Goal: Information Seeking & Learning: Find specific fact

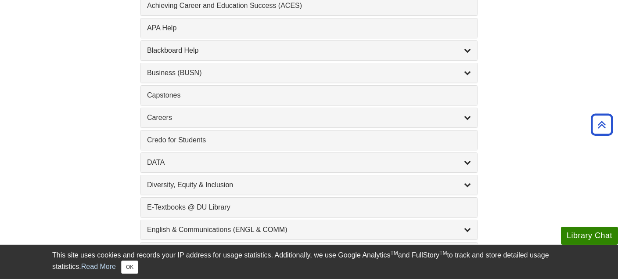
scroll to position [417, 0]
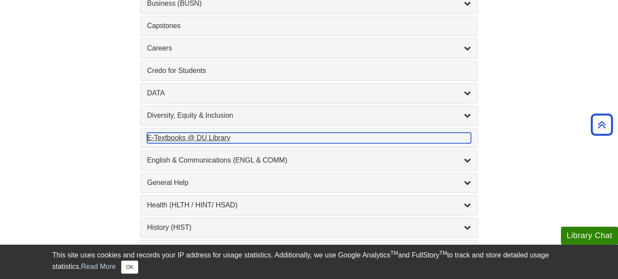
click at [165, 138] on div "E-Textbooks @ DU Library , 1 guides" at bounding box center [309, 138] width 324 height 11
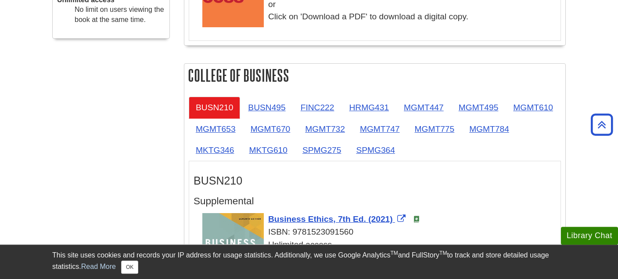
scroll to position [464, 0]
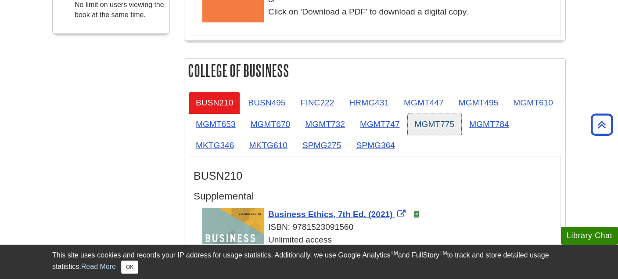
click at [434, 129] on link "MGMT775" at bounding box center [435, 124] width 54 height 22
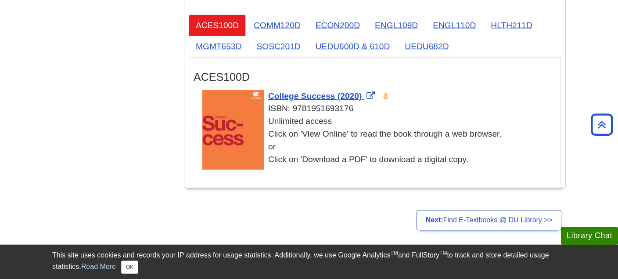
scroll to position [1808, 0]
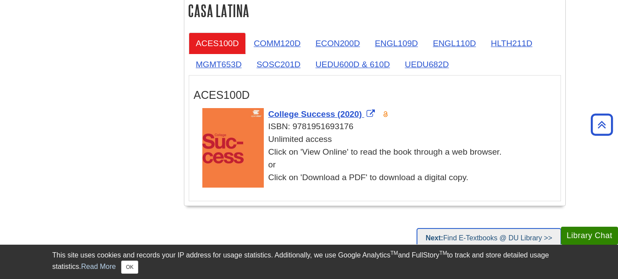
click at [446, 234] on link "Next: Find E-Textbooks @ DU Library >>" at bounding box center [489, 238] width 145 height 20
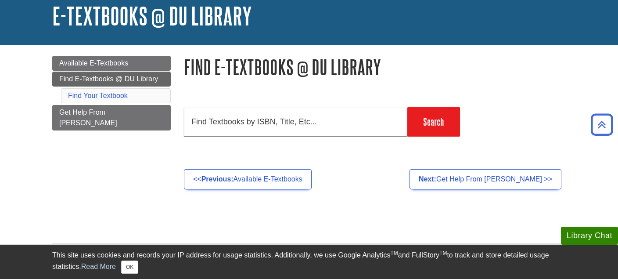
scroll to position [46, 0]
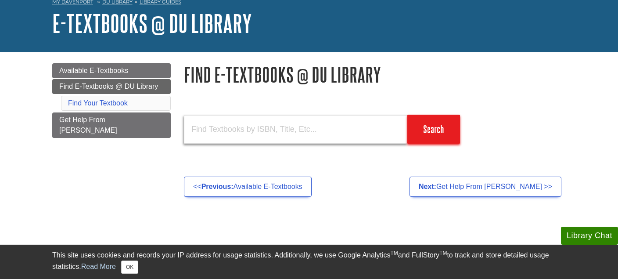
paste input "ISBN: 9781265407865 (COURSEWARE) Connect Online Access for Operations and Suppl…"
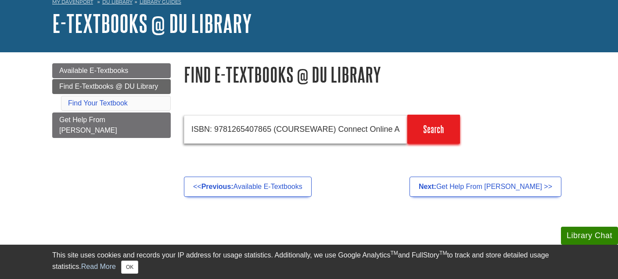
scroll to position [0, 509]
type input "ISBN: 9781265407865 (COURSEWARE) Connect Online Access for Operations and Suppl…"
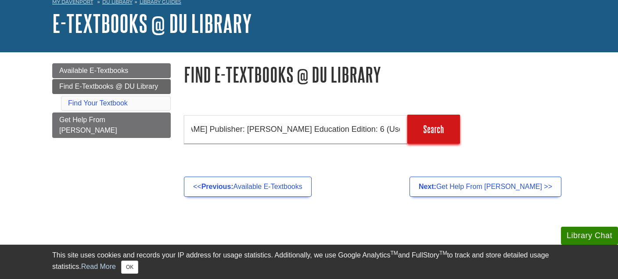
click at [431, 132] on input "Search" at bounding box center [433, 129] width 53 height 29
